Goal: Transaction & Acquisition: Obtain resource

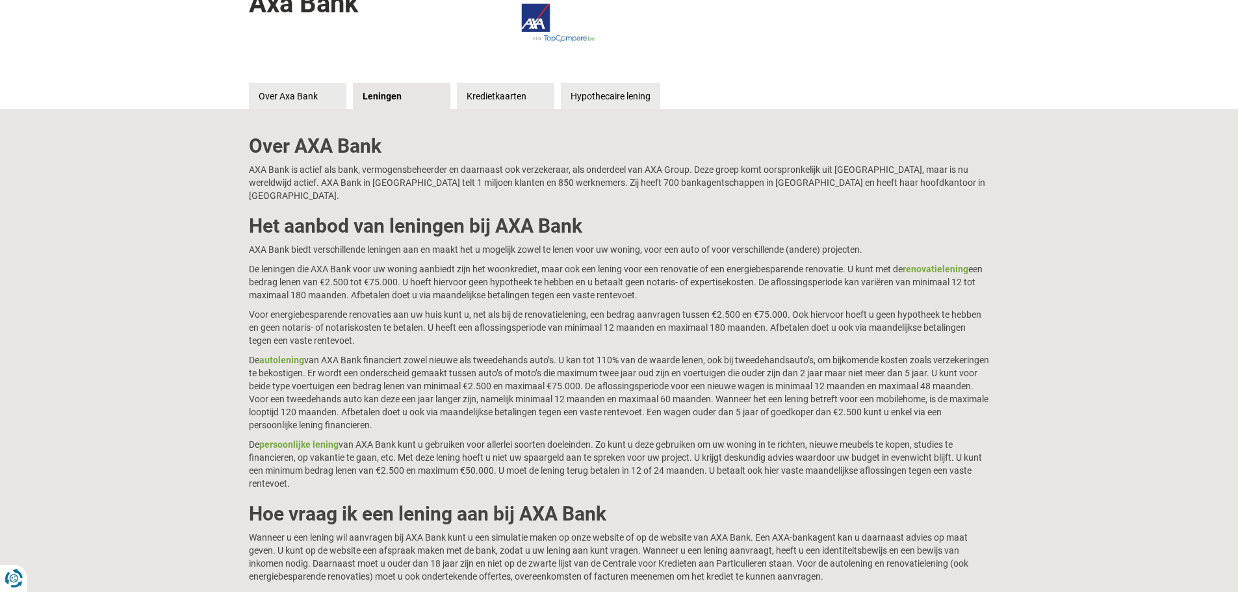
scroll to position [195, 0]
click at [275, 354] on link "autolening" at bounding box center [281, 359] width 45 height 10
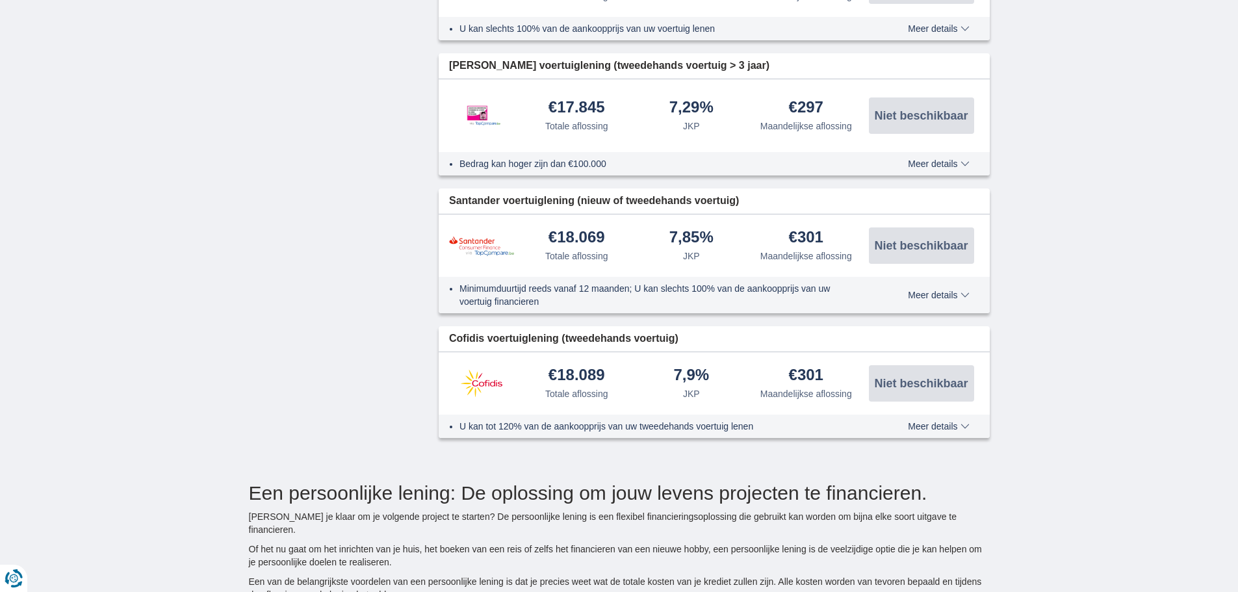
scroll to position [1689, 0]
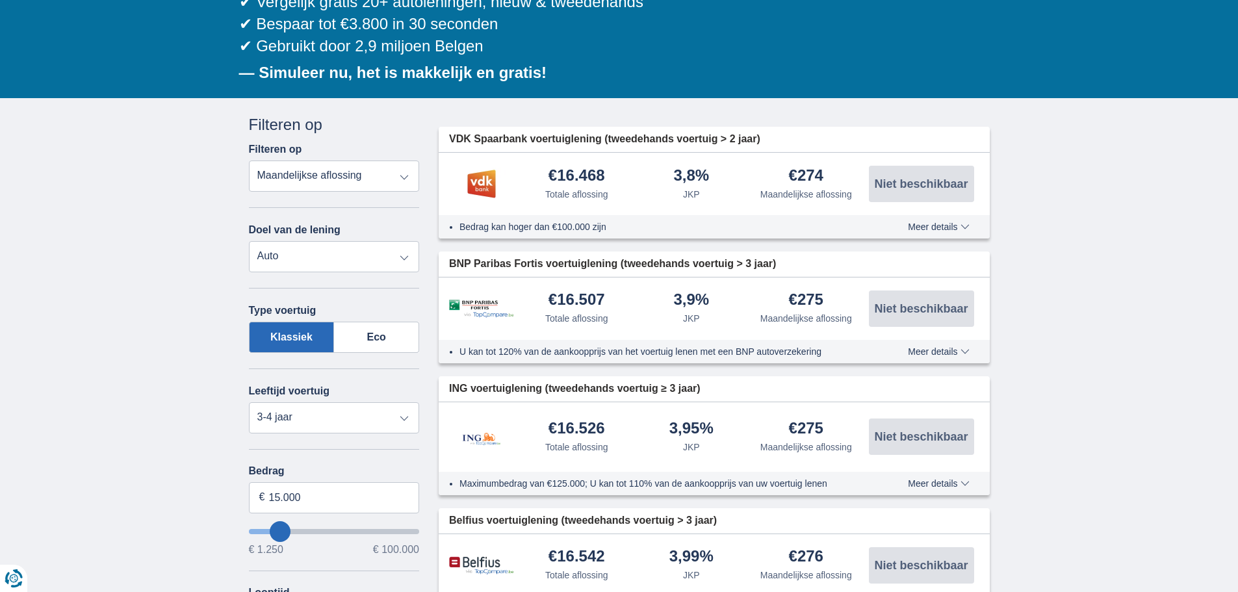
scroll to position [195, 0]
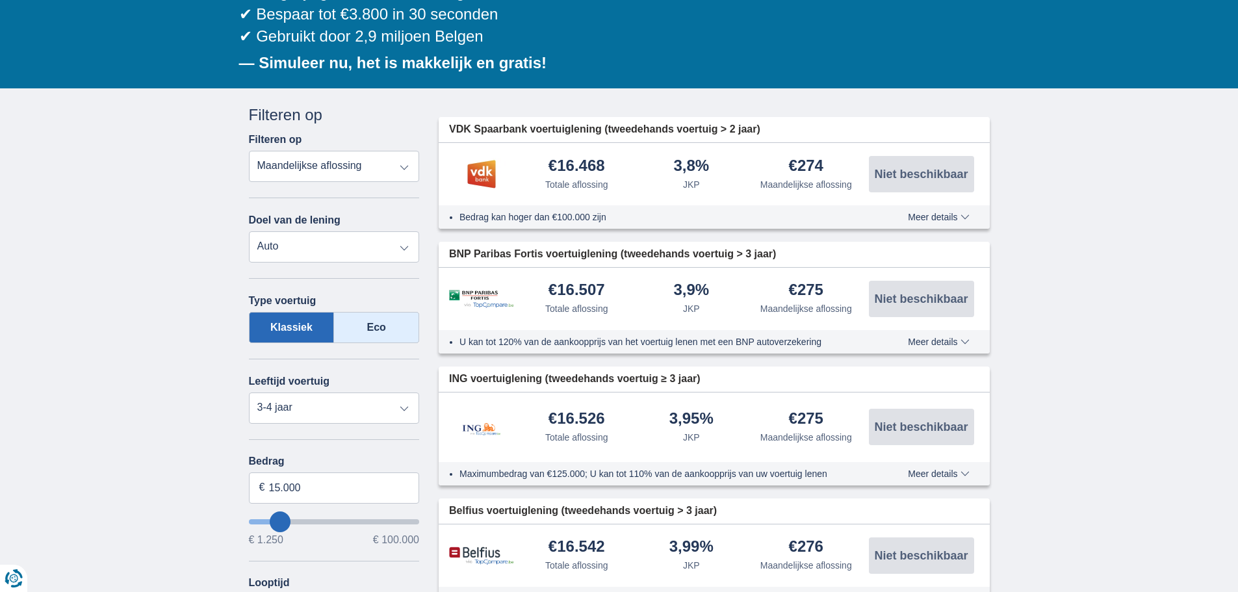
click at [370, 331] on label "Eco" at bounding box center [376, 327] width 85 height 31
click at [0, 0] on input "Eco" at bounding box center [0, 0] width 0 height 0
click at [407, 410] on select "Nieuw 0-1 jaar 1-2 jaar 2-3 jaar 3-4 jaar 4-5 jaar 5+ jaar" at bounding box center [334, 407] width 171 height 31
select select "new"
click at [249, 392] on select "Nieuw 0-1 jaar 1-2 jaar 2-3 jaar 3-4 jaar 4-5 jaar 5+ jaar" at bounding box center [334, 407] width 171 height 31
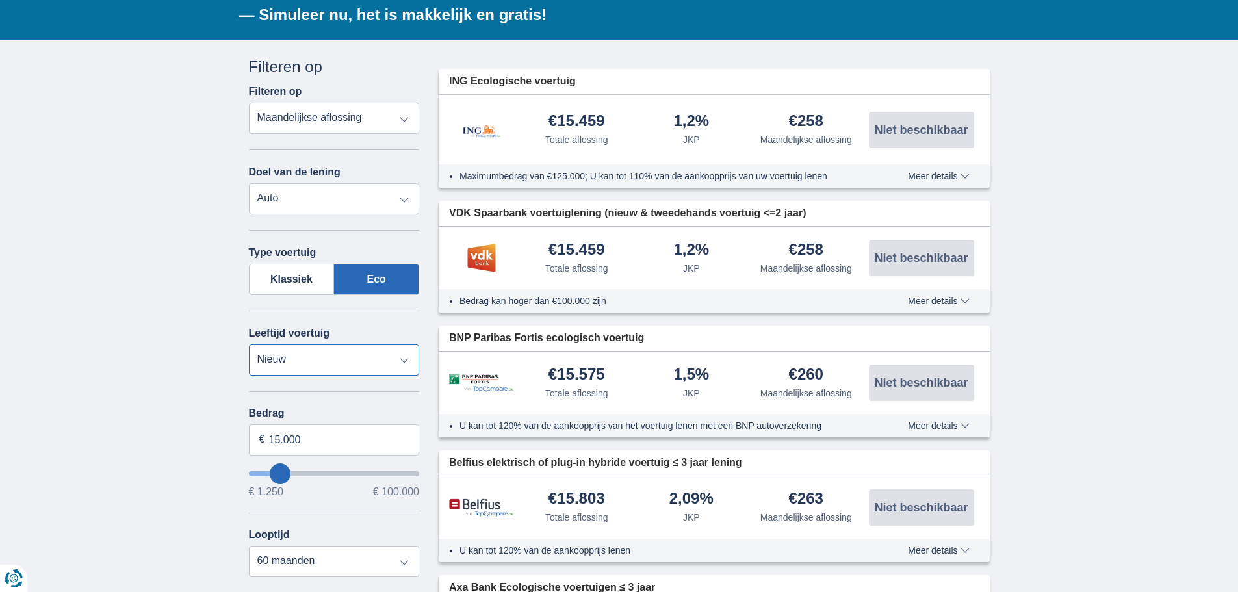
scroll to position [325, 0]
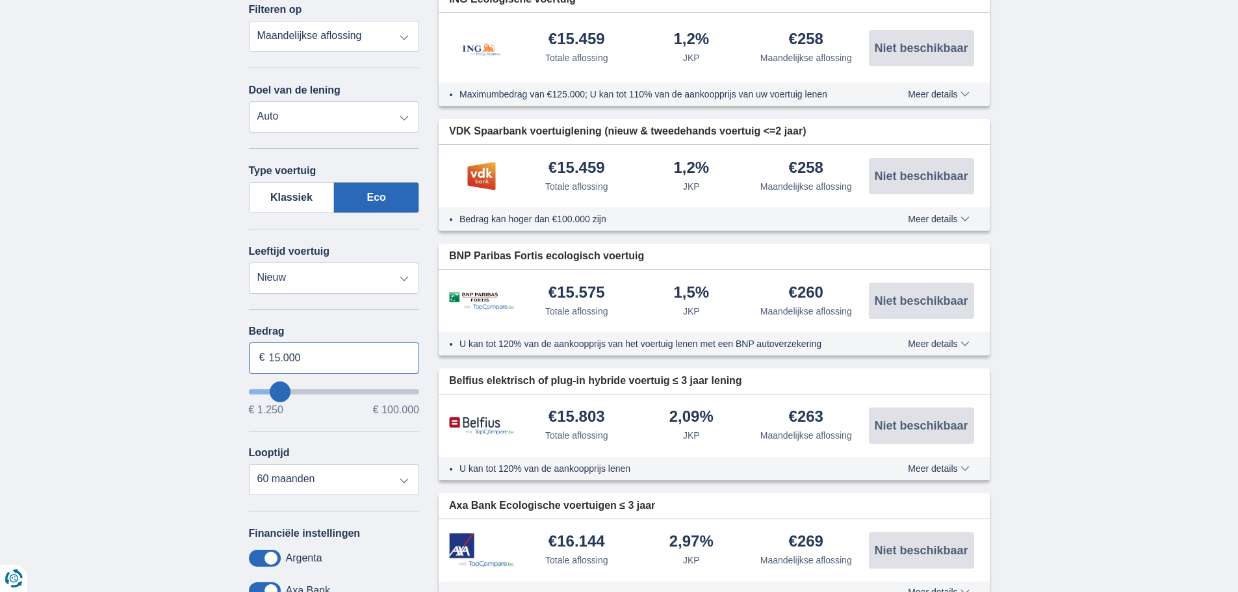
drag, startPoint x: 308, startPoint y: 356, endPoint x: 231, endPoint y: 355, distance: 76.7
type input "27.000"
type input "27250"
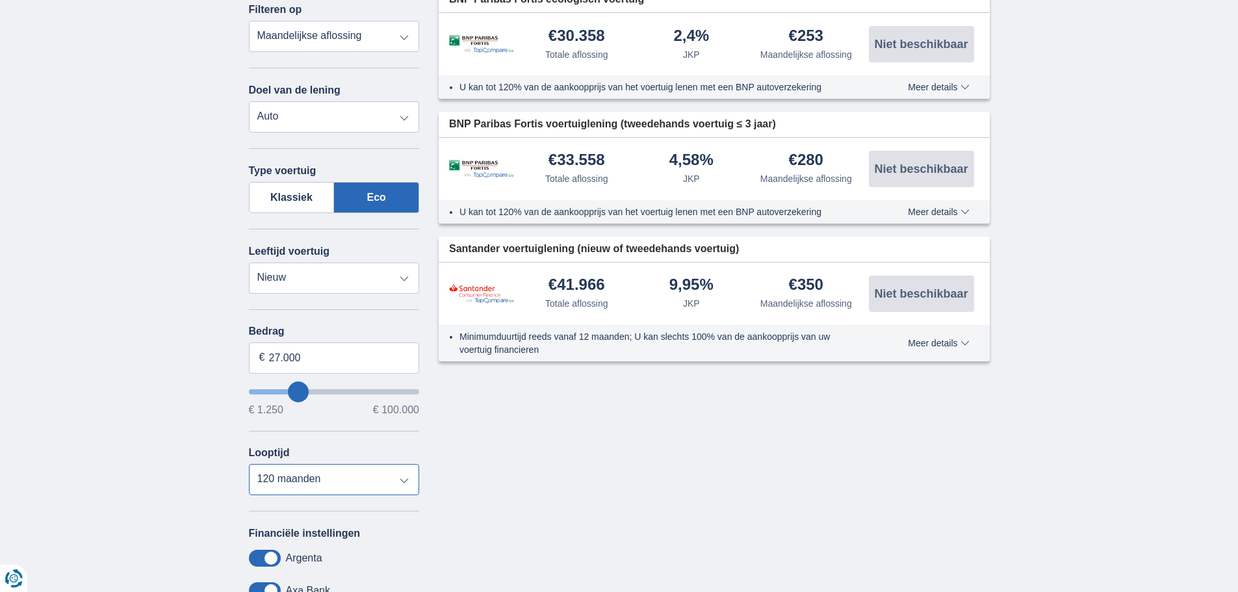
click at [405, 482] on select "12 maanden 18 maanden 24 maanden 30 maanden 36 maanden 42 maanden 48 maanden 60…" at bounding box center [334, 479] width 171 height 31
select select "84"
click at [249, 464] on select "12 maanden 18 maanden 24 maanden 30 maanden 36 maanden 42 maanden 48 maanden 60…" at bounding box center [334, 479] width 171 height 31
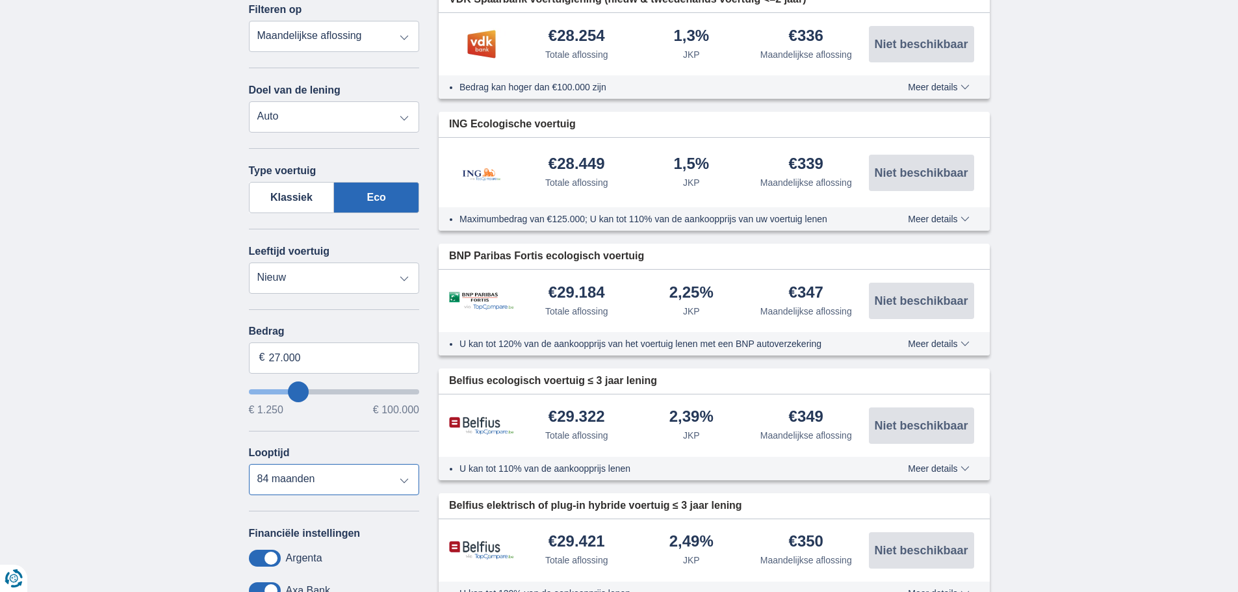
scroll to position [195, 0]
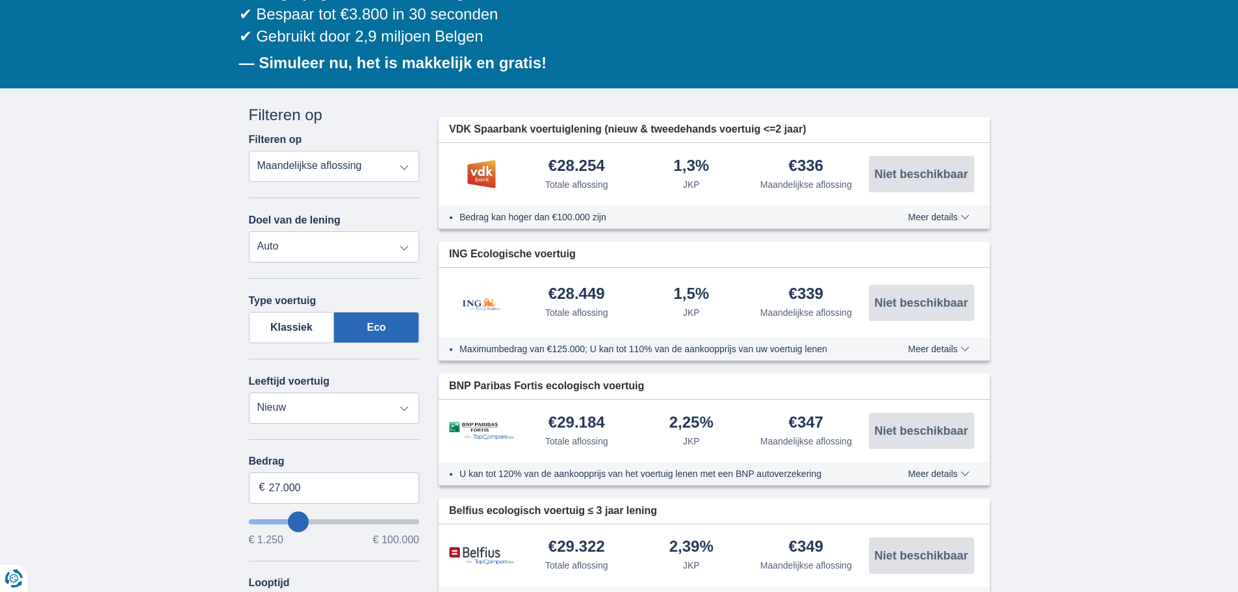
click at [487, 173] on img at bounding box center [481, 174] width 65 height 32
click at [933, 216] on span "Meer details" at bounding box center [938, 216] width 61 height 9
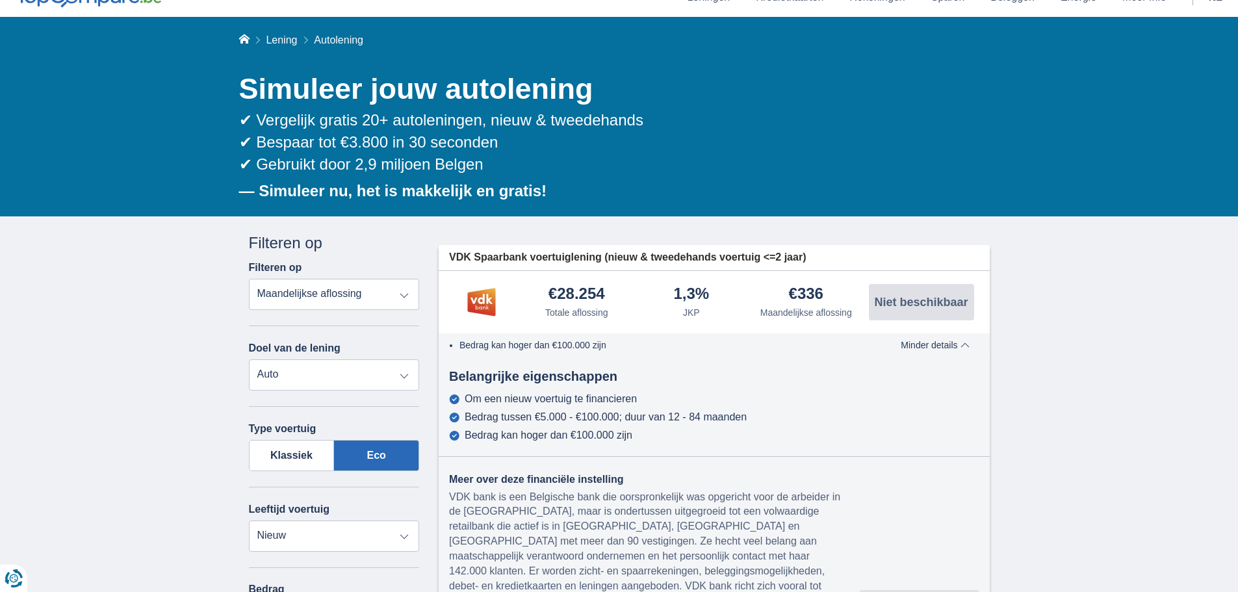
scroll to position [65, 0]
